Goal: Task Accomplishment & Management: Use online tool/utility

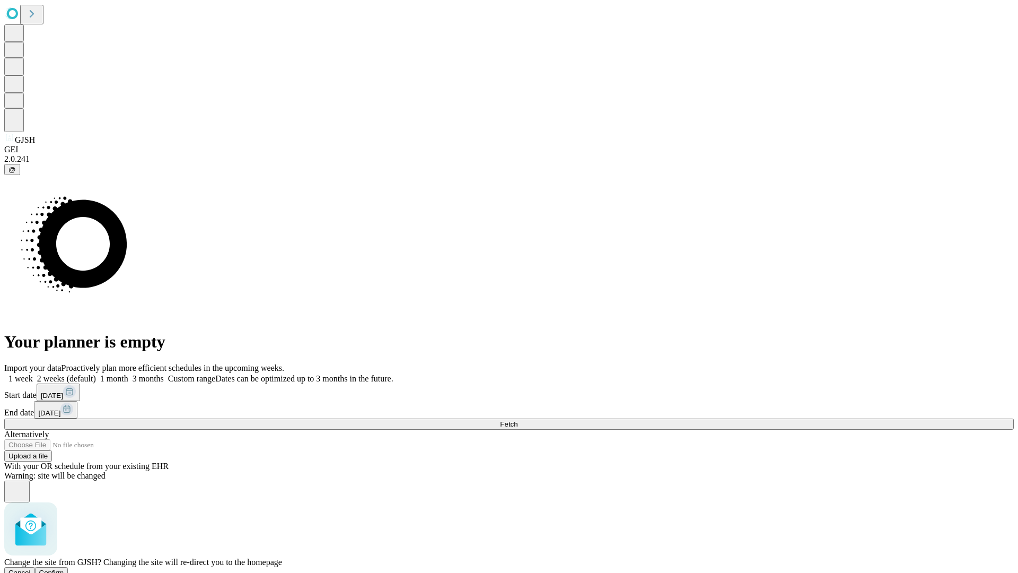
click at [64, 569] on span "Confirm" at bounding box center [51, 573] width 25 height 8
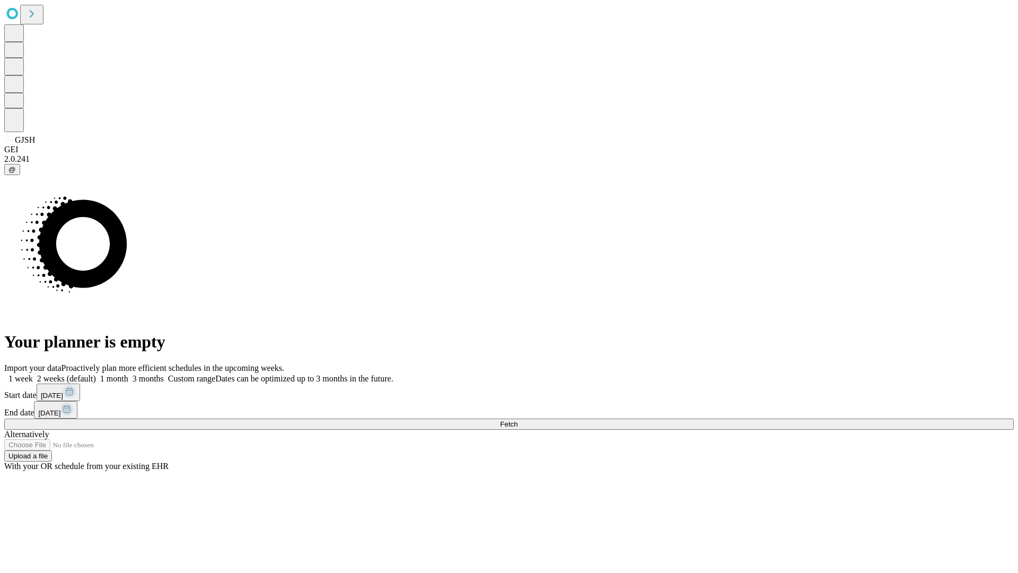
click at [128, 374] on label "1 month" at bounding box center [112, 378] width 32 height 9
click at [518, 420] on span "Fetch" at bounding box center [509, 424] width 18 height 8
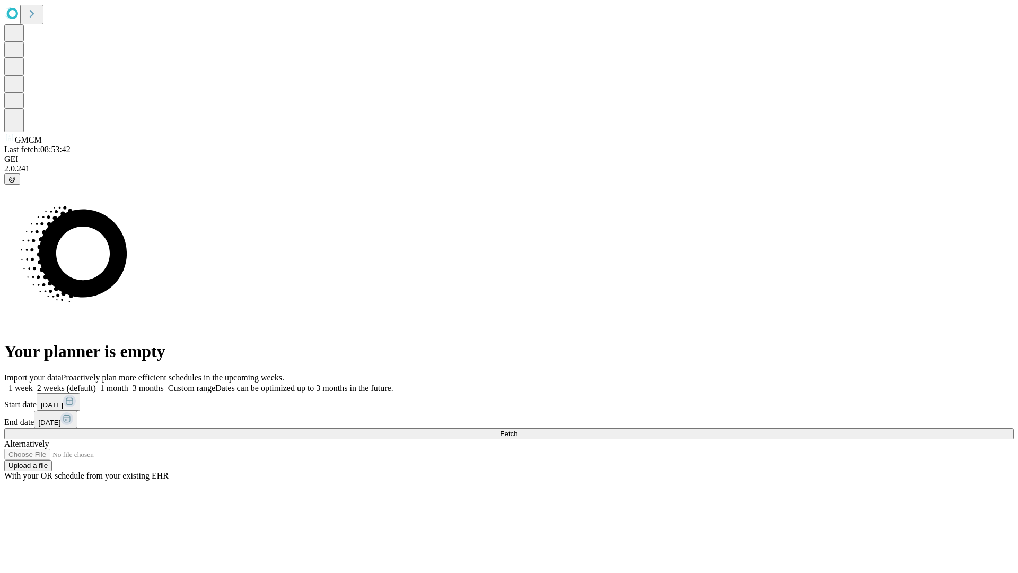
click at [128, 383] on label "1 month" at bounding box center [112, 387] width 32 height 9
click at [518, 430] on span "Fetch" at bounding box center [509, 434] width 18 height 8
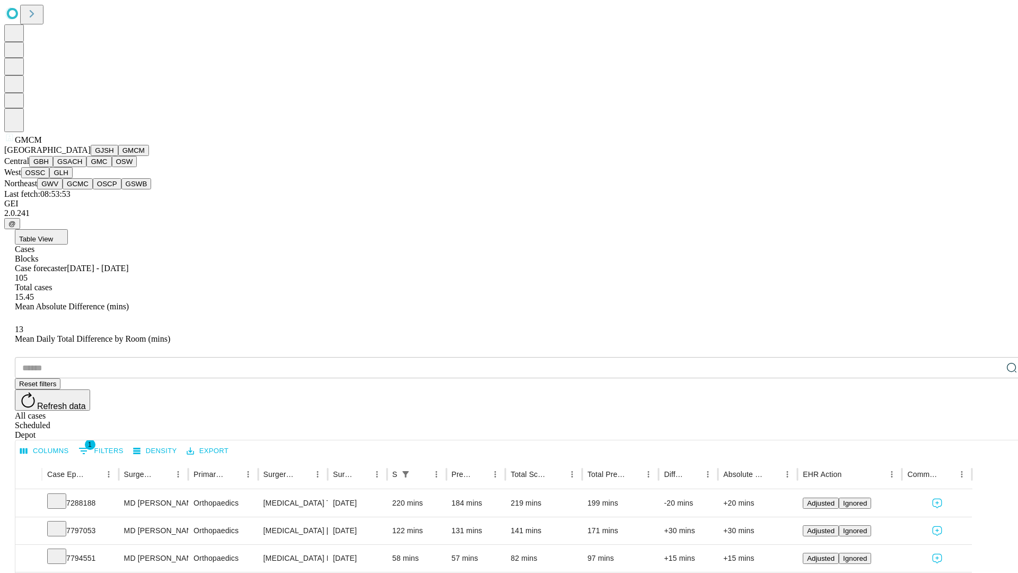
click at [53, 167] on button "GBH" at bounding box center [41, 161] width 24 height 11
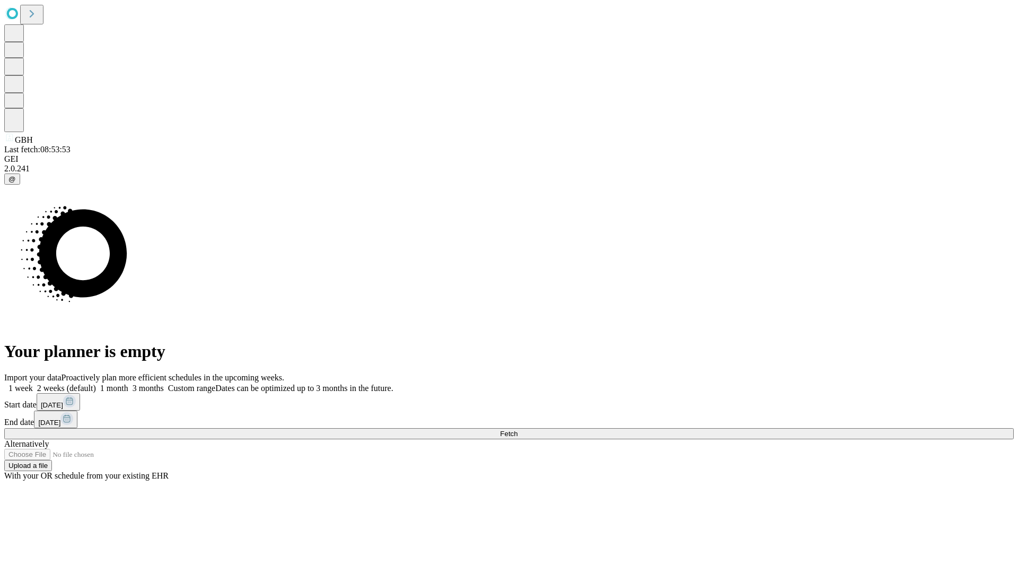
click at [128, 383] on label "1 month" at bounding box center [112, 387] width 32 height 9
click at [518, 430] on span "Fetch" at bounding box center [509, 434] width 18 height 8
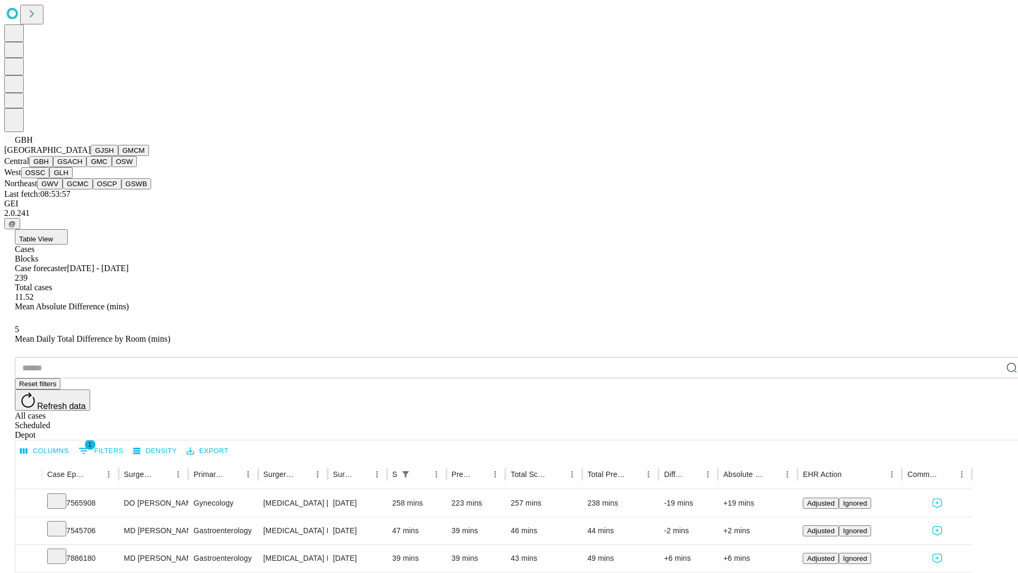
click at [82, 167] on button "GSACH" at bounding box center [69, 161] width 33 height 11
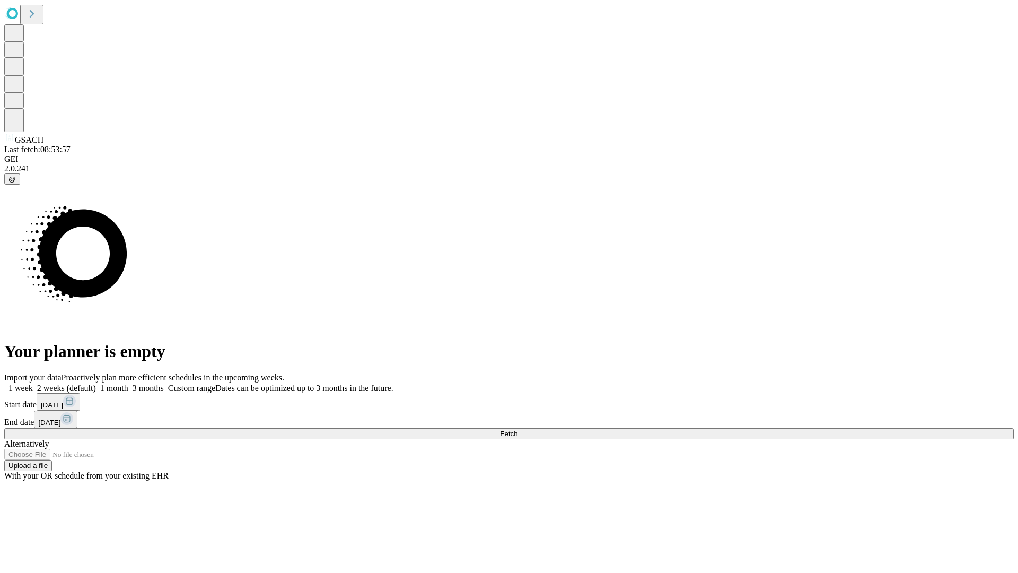
click at [128, 383] on label "1 month" at bounding box center [112, 387] width 32 height 9
click at [518, 430] on span "Fetch" at bounding box center [509, 434] width 18 height 8
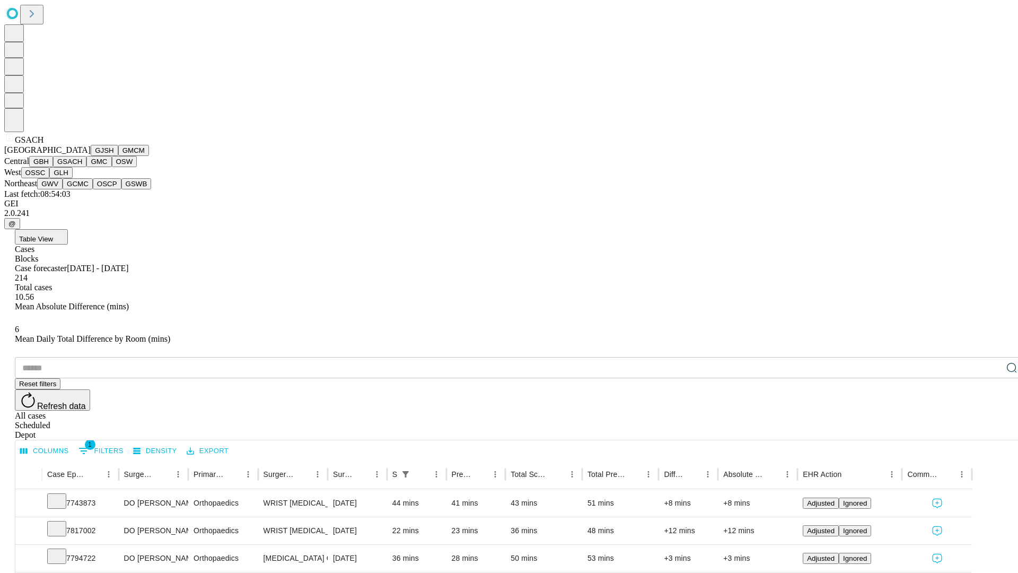
click at [86, 167] on button "GMC" at bounding box center [98, 161] width 25 height 11
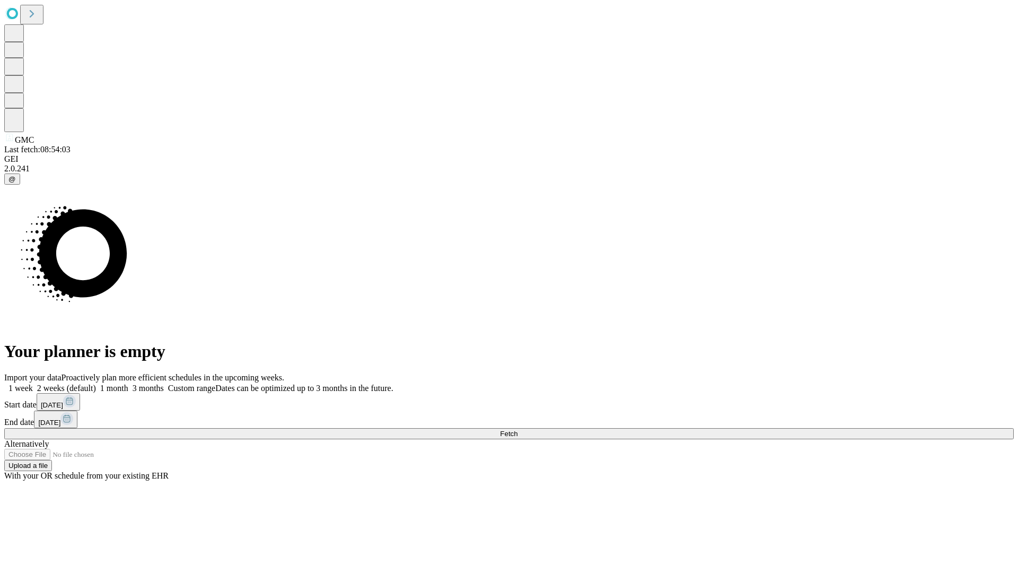
click at [128, 383] on label "1 month" at bounding box center [112, 387] width 32 height 9
click at [518, 430] on span "Fetch" at bounding box center [509, 434] width 18 height 8
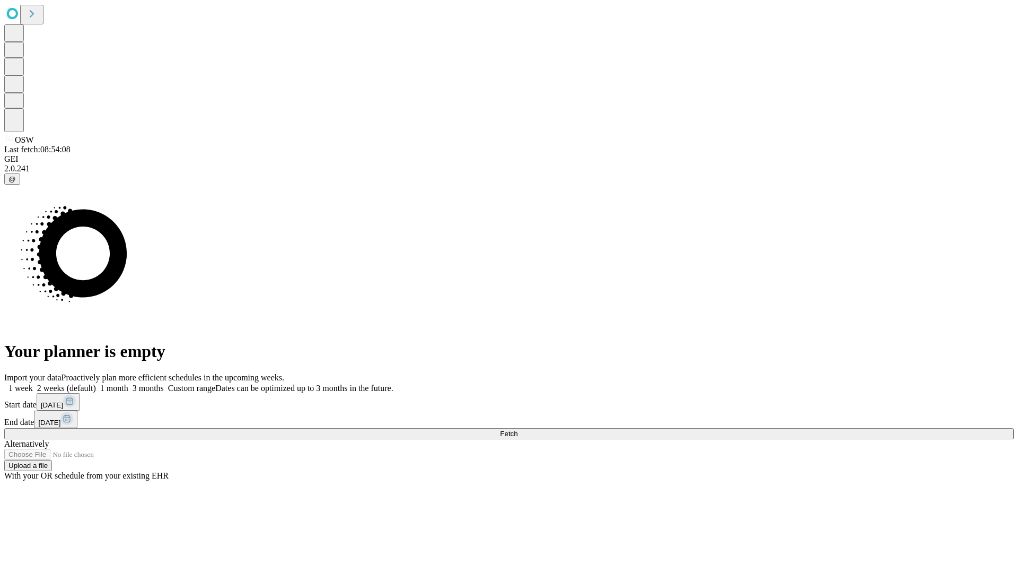
click at [128, 383] on label "1 month" at bounding box center [112, 387] width 32 height 9
click at [518, 430] on span "Fetch" at bounding box center [509, 434] width 18 height 8
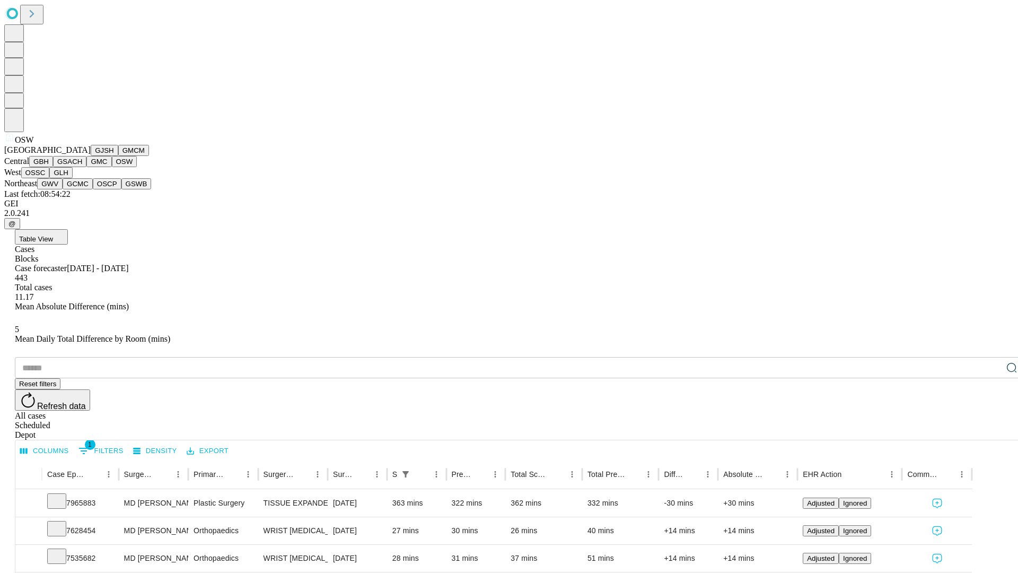
click at [50, 178] on button "OSSC" at bounding box center [35, 172] width 29 height 11
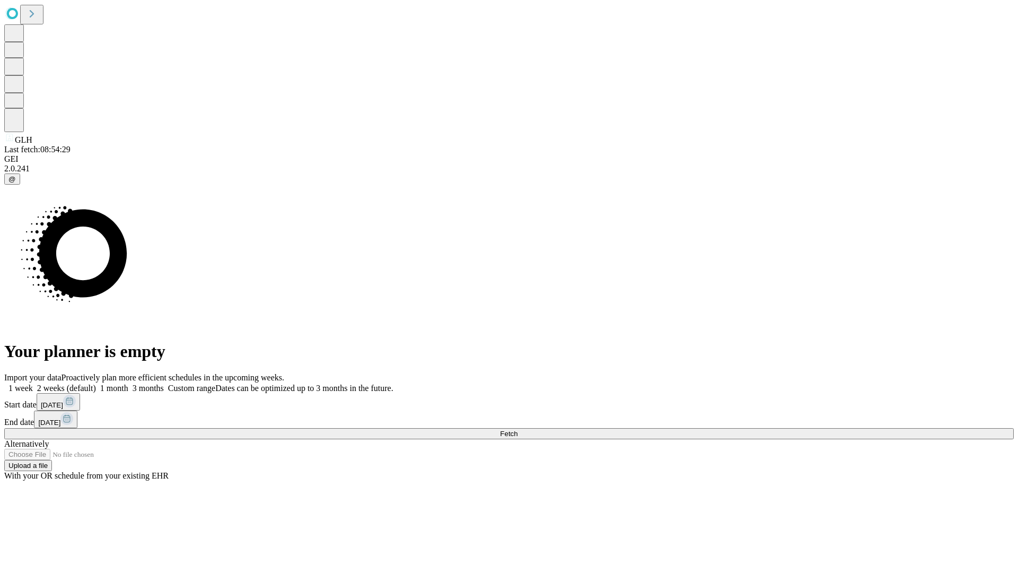
click at [128, 383] on label "1 month" at bounding box center [112, 387] width 32 height 9
click at [518, 430] on span "Fetch" at bounding box center [509, 434] width 18 height 8
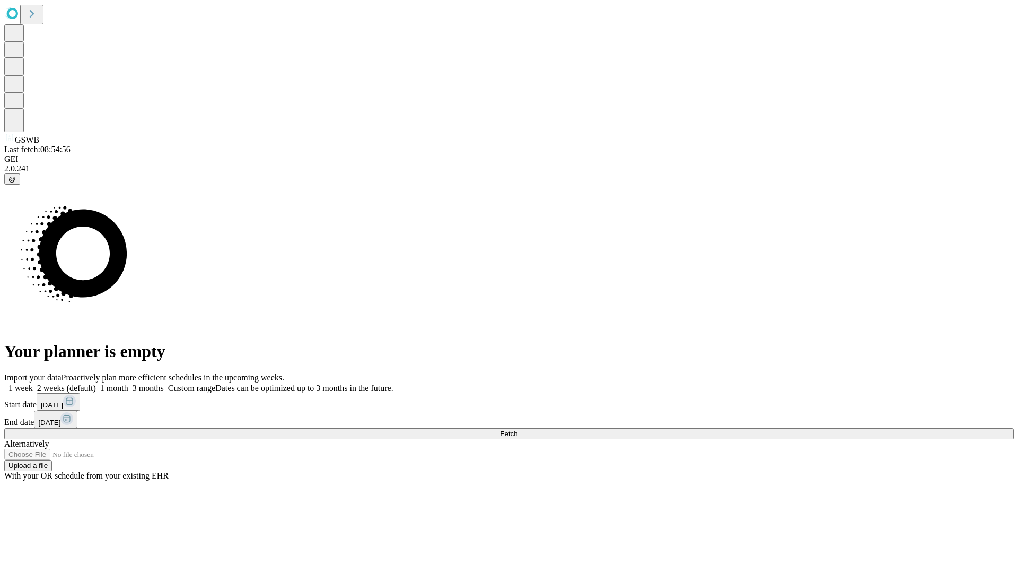
click at [128, 383] on label "1 month" at bounding box center [112, 387] width 32 height 9
click at [518, 430] on span "Fetch" at bounding box center [509, 434] width 18 height 8
